Goal: Check status: Check status

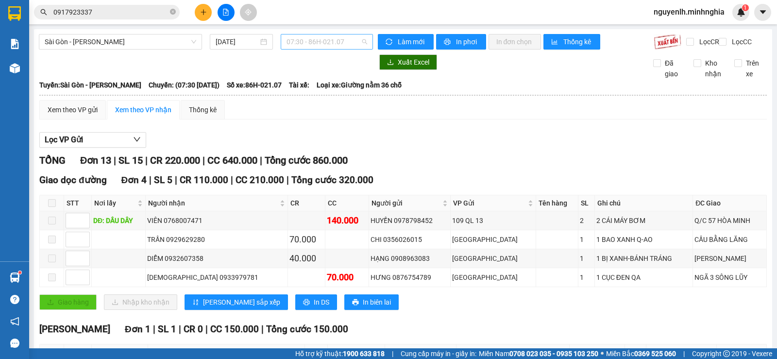
click at [309, 37] on span "07:30 - 86H-021.07" at bounding box center [327, 41] width 80 height 15
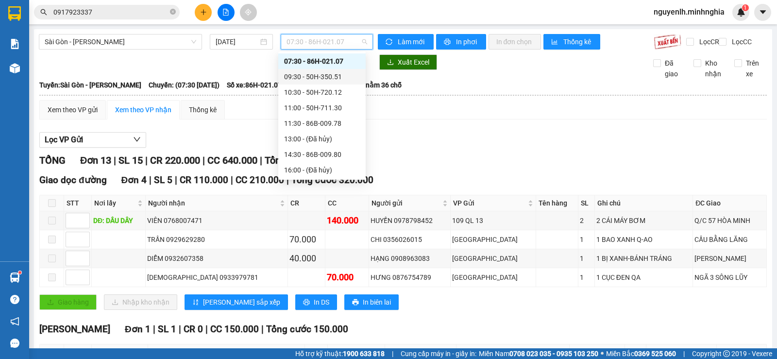
click at [330, 76] on div "09:30 - 50H-350.51" at bounding box center [322, 76] width 76 height 11
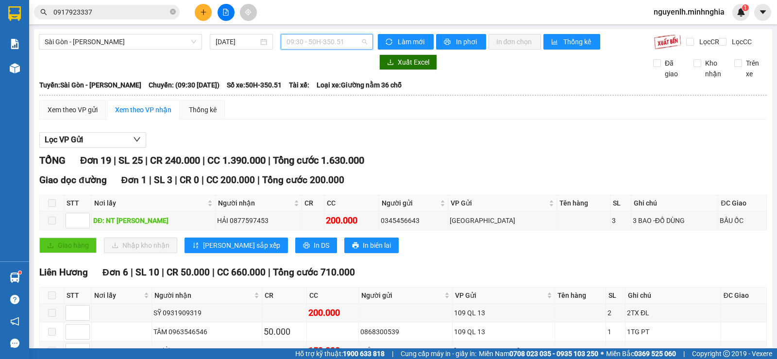
click at [322, 37] on span "09:30 - 50H-350.51" at bounding box center [327, 41] width 80 height 15
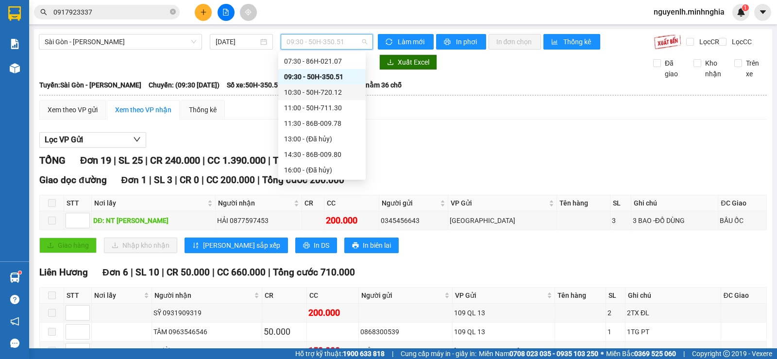
click at [326, 96] on div "10:30 - 50H-720.12" at bounding box center [322, 92] width 76 height 11
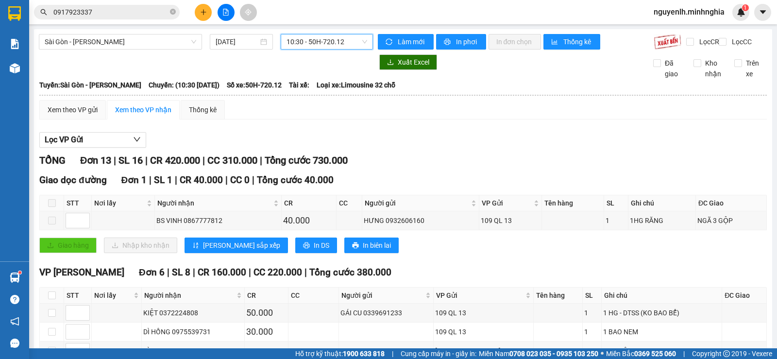
click at [314, 42] on span "10:30 - 50H-720.12" at bounding box center [327, 41] width 80 height 15
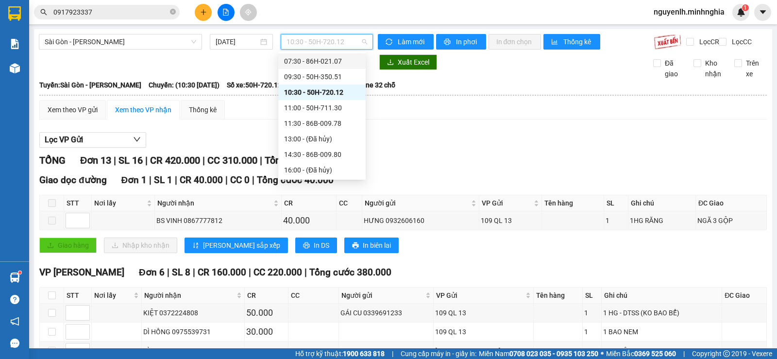
click at [315, 68] on div "07:30 - 86H-021.07" at bounding box center [321, 61] width 87 height 16
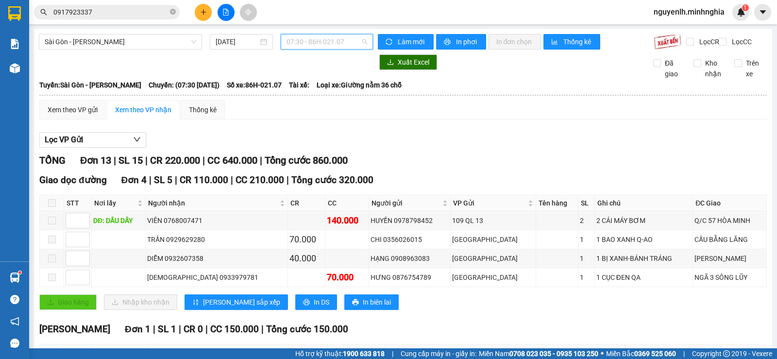
click at [309, 44] on span "07:30 - 86H-021.07" at bounding box center [327, 41] width 80 height 15
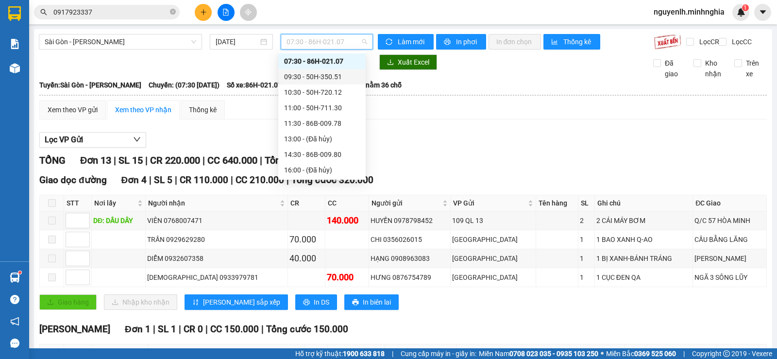
click at [312, 76] on div "09:30 - 50H-350.51" at bounding box center [322, 76] width 76 height 11
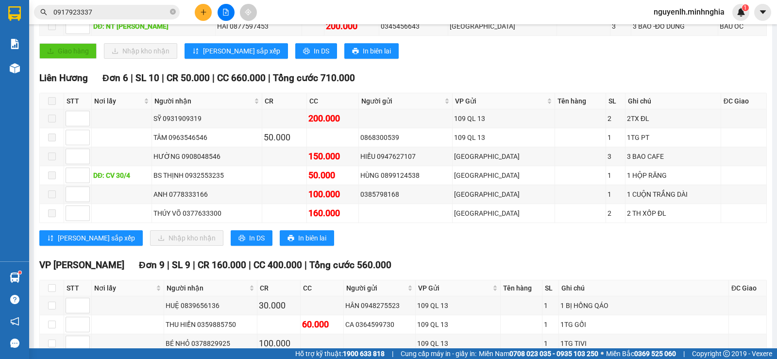
scroll to position [97, 0]
